Goal: Task Accomplishment & Management: Manage account settings

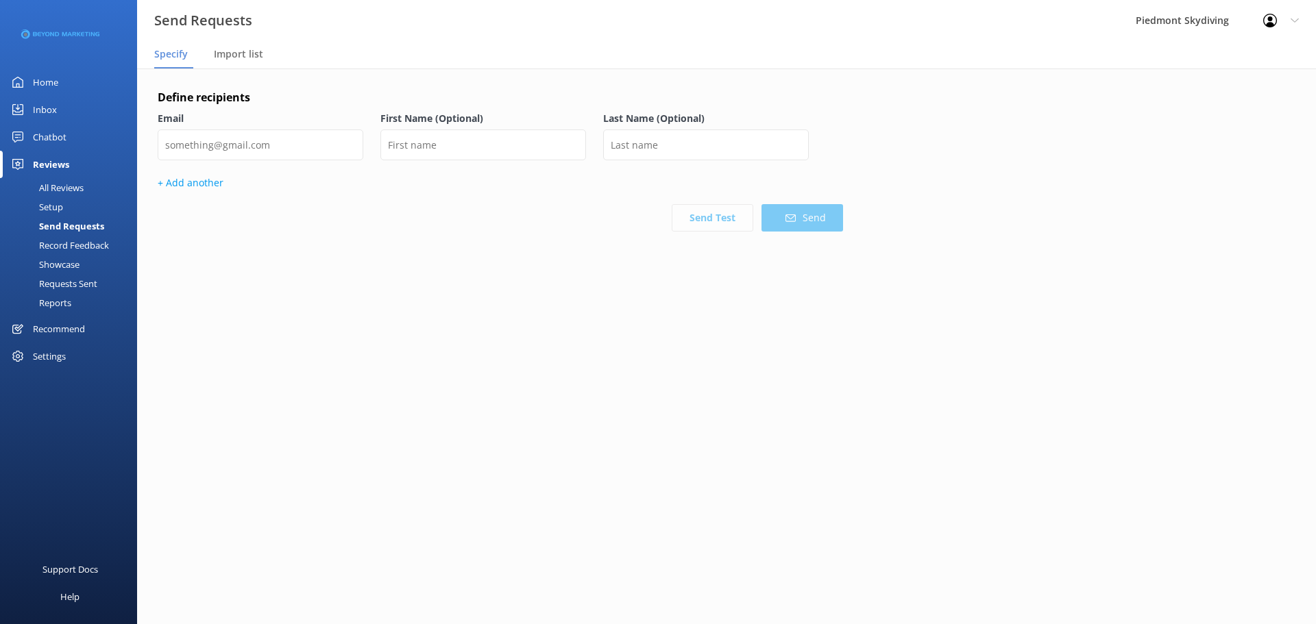
click at [64, 276] on div "Requests Sent" at bounding box center [52, 283] width 89 height 19
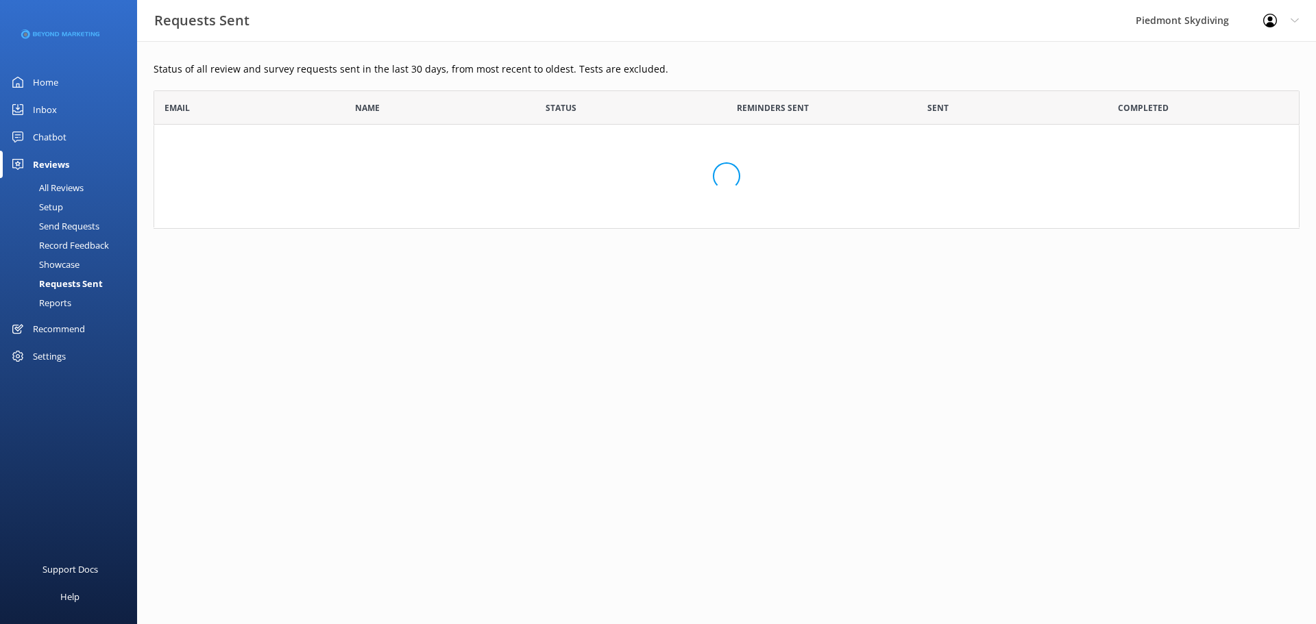
scroll to position [368, 1136]
